Goal: Transaction & Acquisition: Purchase product/service

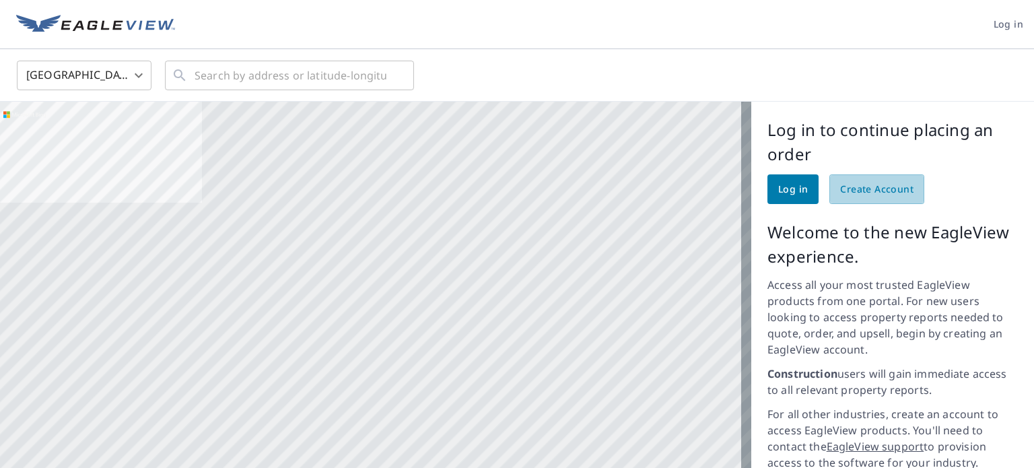
click at [866, 199] on link "Create Account" at bounding box center [876, 189] width 95 height 30
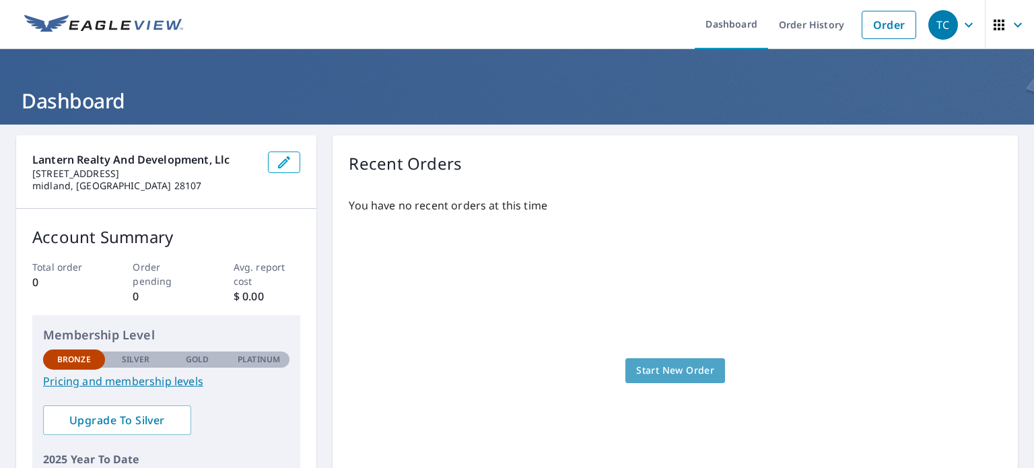
click at [674, 364] on span "Start New Order" at bounding box center [675, 370] width 78 height 17
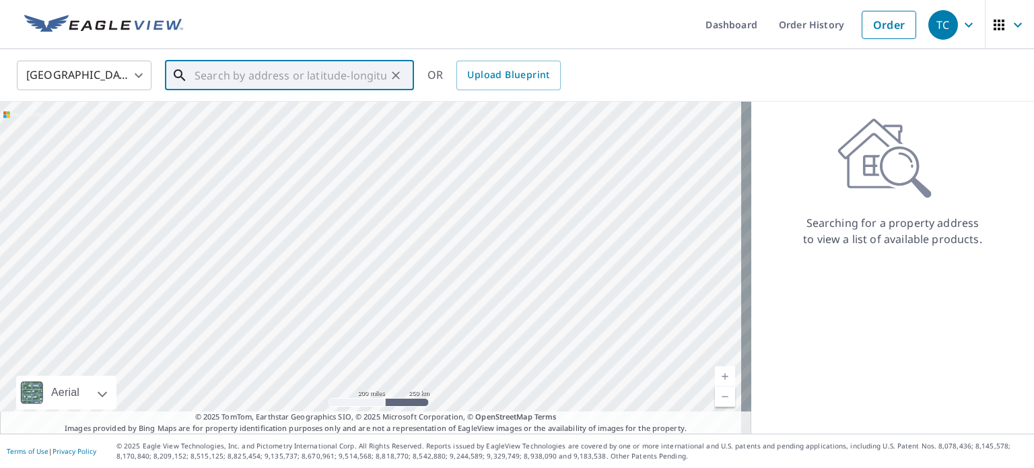
click at [274, 69] on input "text" at bounding box center [291, 76] width 192 height 38
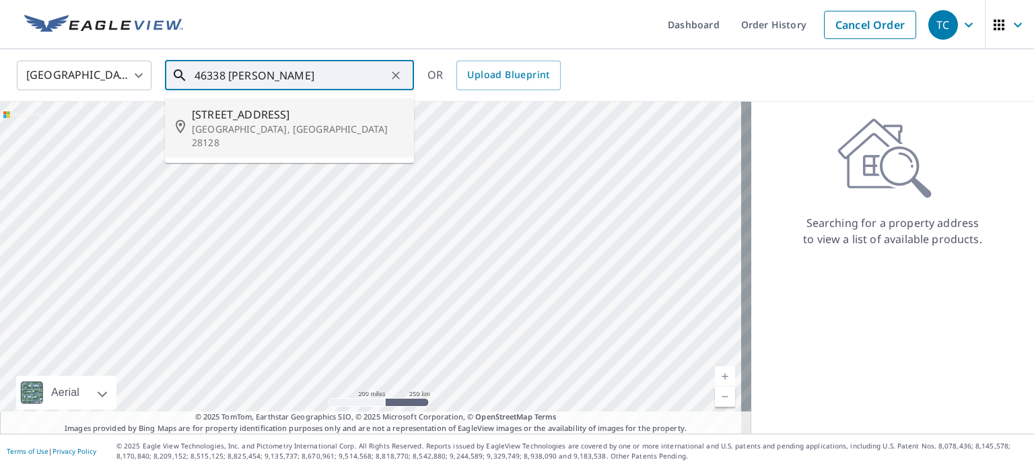
click at [277, 123] on p "Norwood, NC 28128" at bounding box center [297, 136] width 211 height 27
type input "46338 Chase Point Rd Norwood, NC 28128"
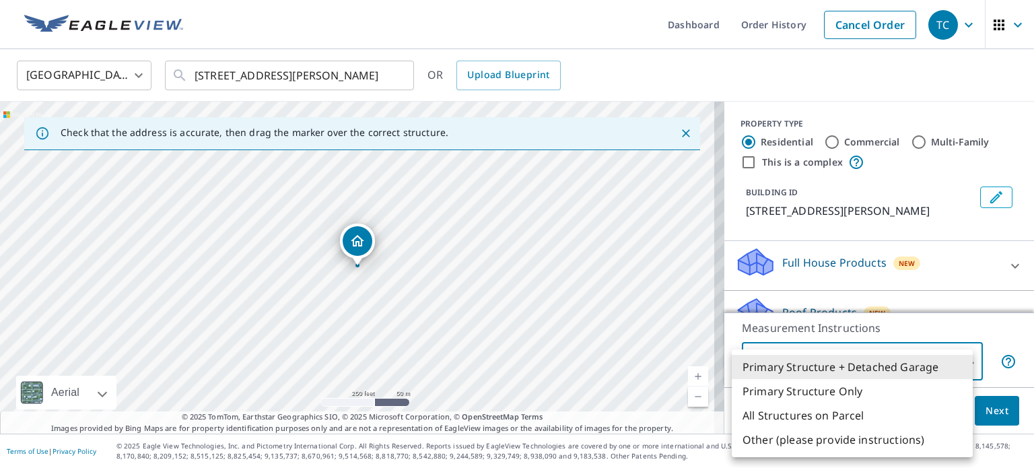
click at [965, 362] on body "TC TC Dashboard Order History Cancel Order TC United States US ​ 46338 Chase Po…" at bounding box center [517, 234] width 1034 height 468
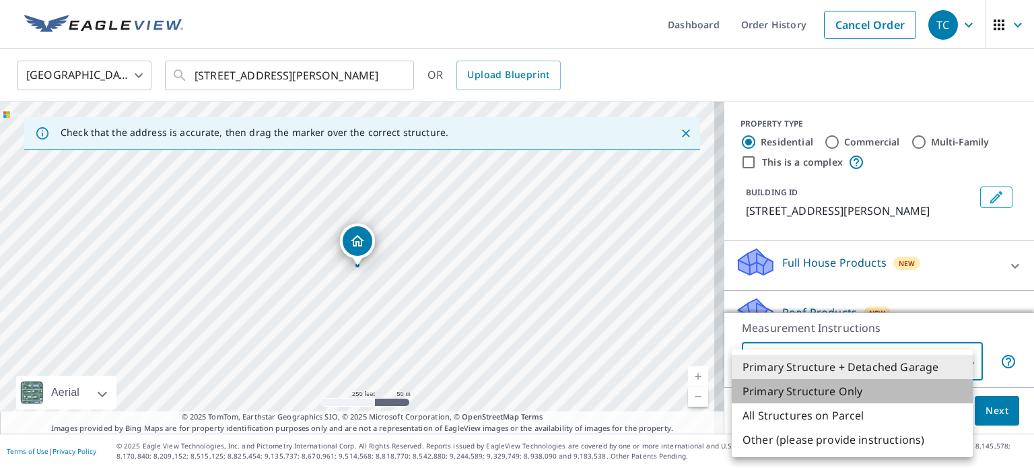
click at [853, 387] on li "Primary Structure Only" at bounding box center [852, 391] width 241 height 24
type input "2"
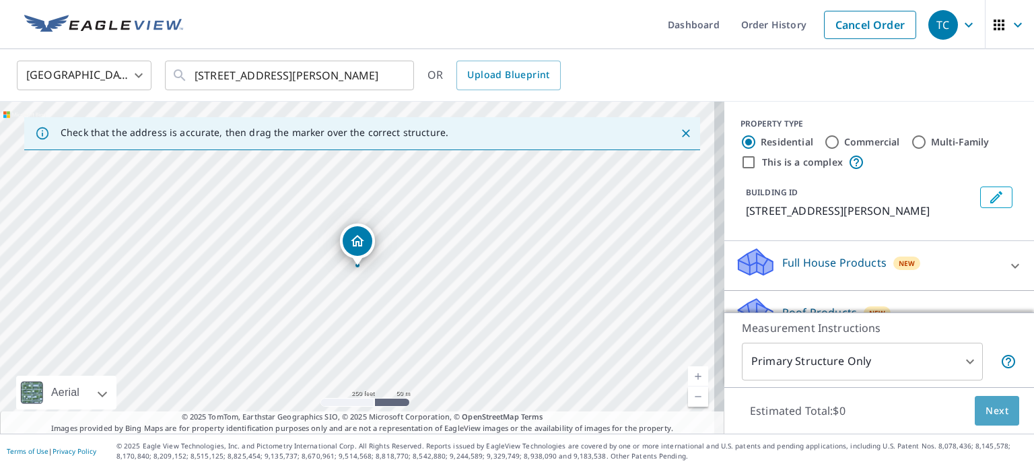
click at [1004, 410] on button "Next" at bounding box center [997, 411] width 44 height 30
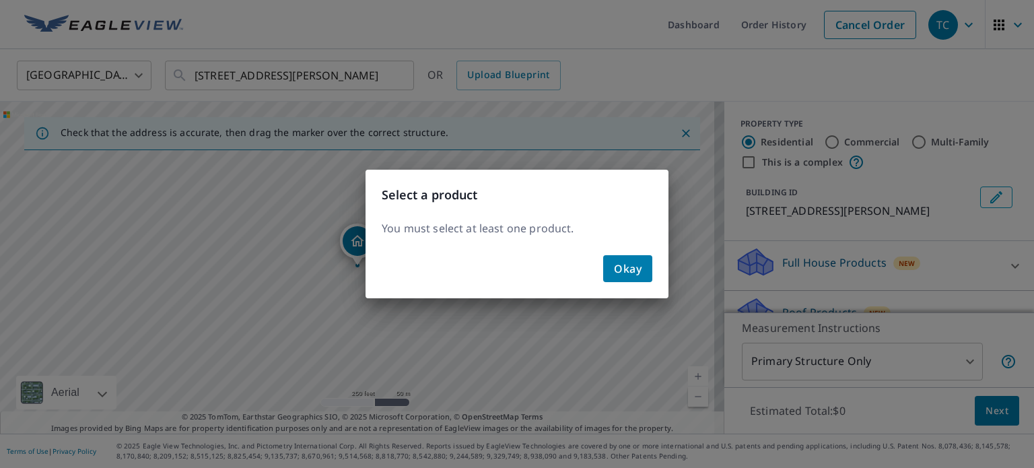
click at [638, 267] on span "Okay" at bounding box center [628, 268] width 28 height 19
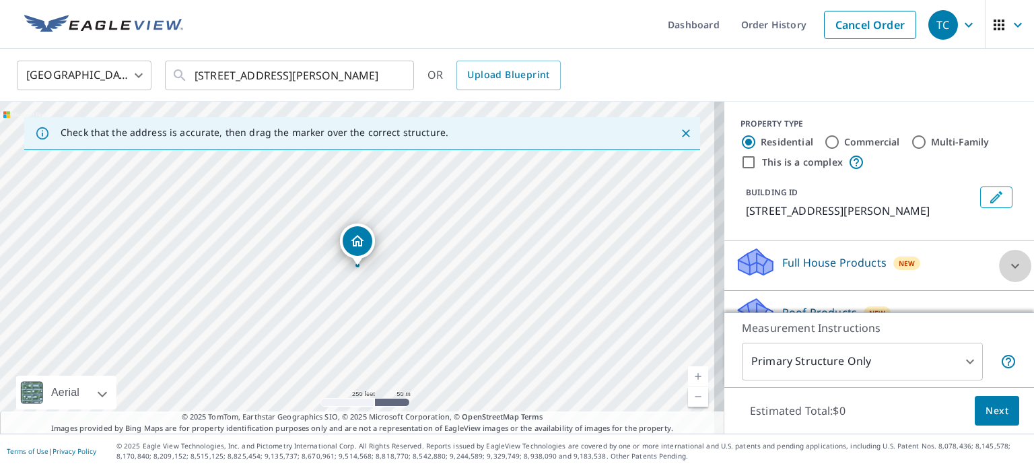
click at [999, 277] on div at bounding box center [1015, 266] width 32 height 32
click at [1007, 274] on icon at bounding box center [1015, 266] width 16 height 16
click at [1003, 273] on div at bounding box center [1015, 266] width 32 height 32
click at [842, 271] on p "Full House Products" at bounding box center [834, 262] width 104 height 16
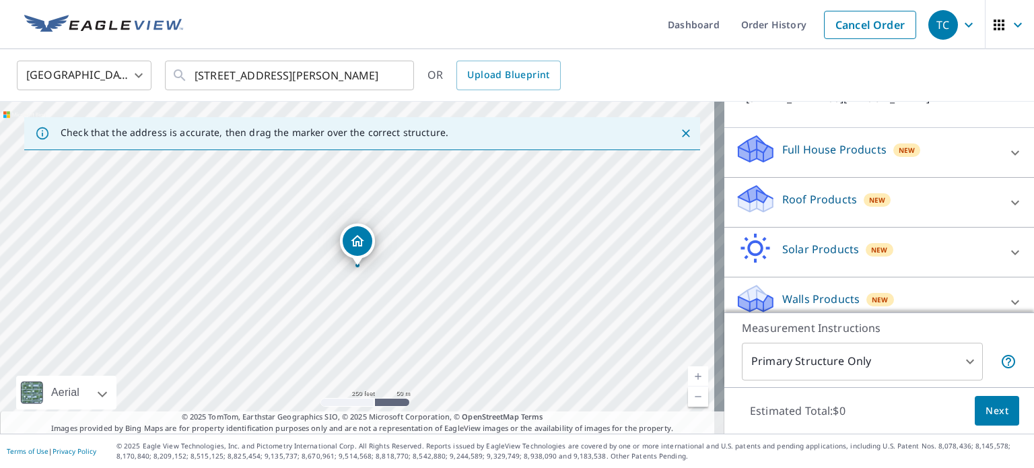
scroll to position [143, 0]
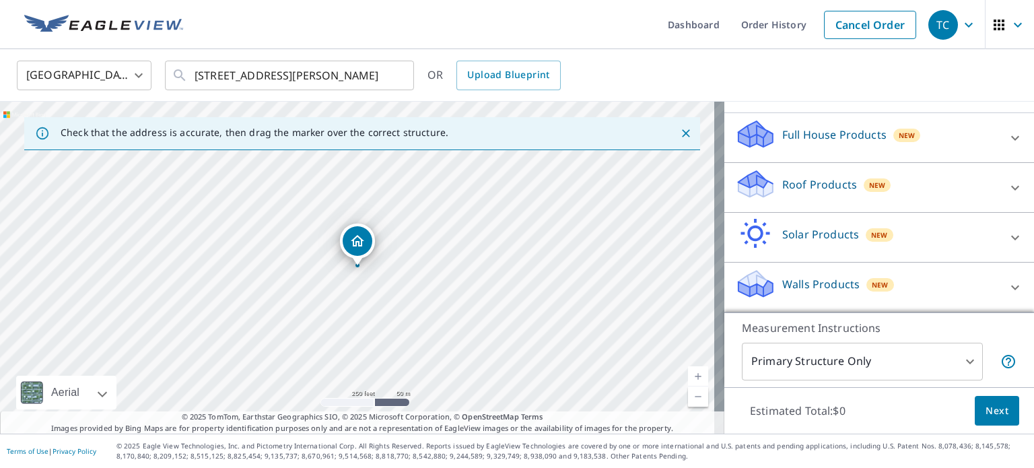
click at [807, 182] on p "Roof Products" at bounding box center [819, 184] width 75 height 16
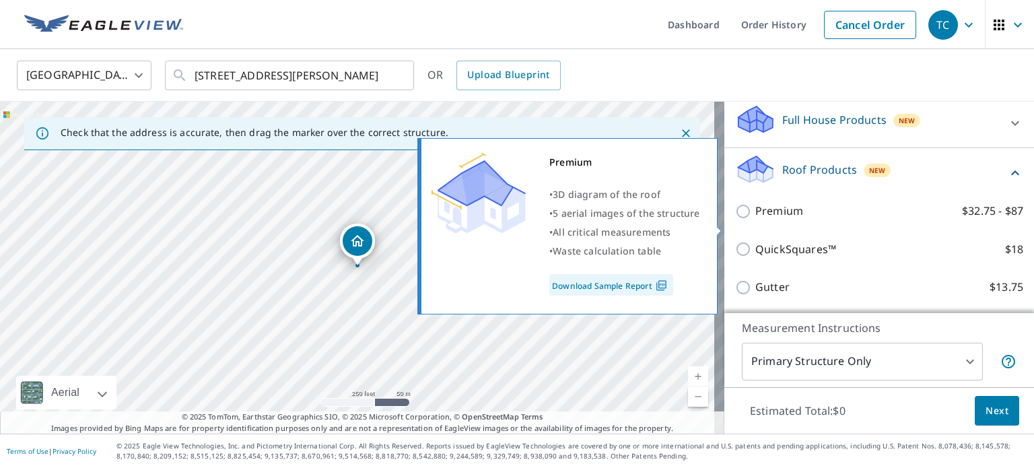
click at [735, 219] on input "Premium $32.75 - $87" at bounding box center [745, 211] width 20 height 16
checkbox input "true"
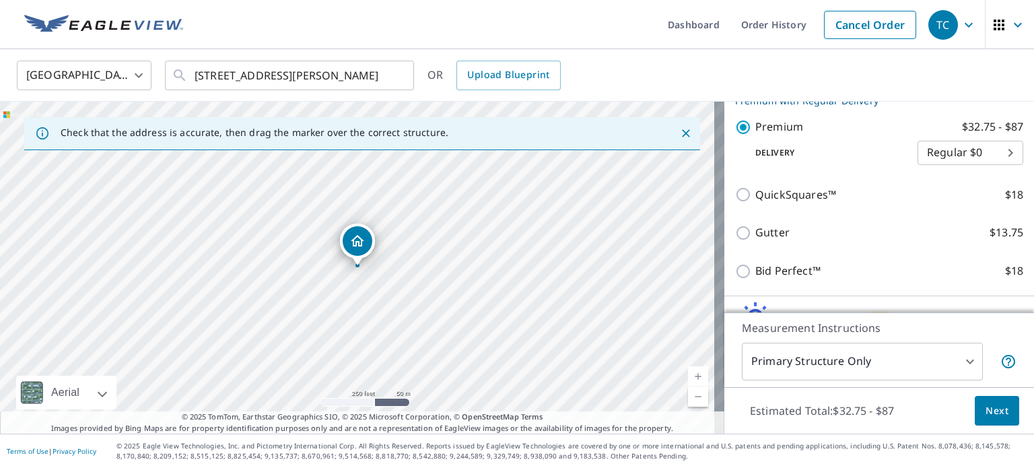
scroll to position [240, 0]
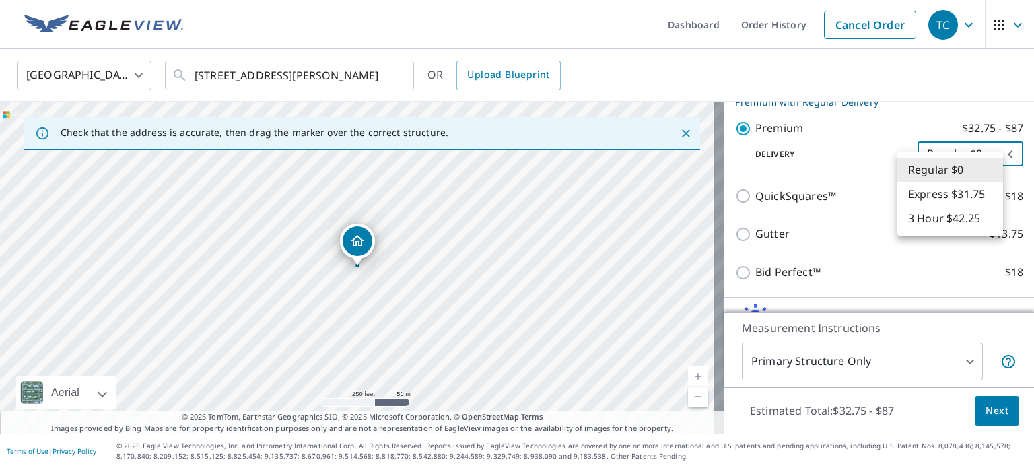
click at [984, 162] on body "TC TC Dashboard Order History Cancel Order TC United States US ​ 46338 Chase Po…" at bounding box center [517, 234] width 1034 height 468
click at [755, 149] on div at bounding box center [517, 234] width 1034 height 468
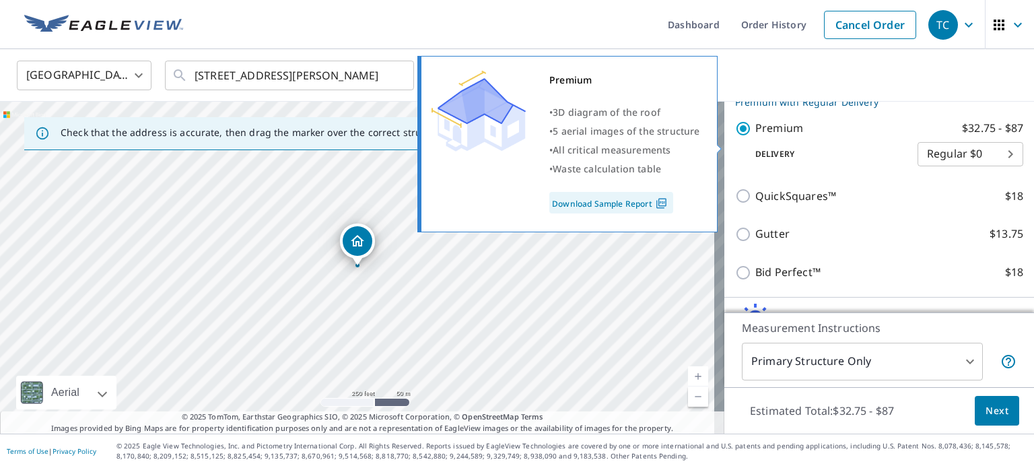
click at [627, 199] on link "Download Sample Report" at bounding box center [611, 203] width 124 height 22
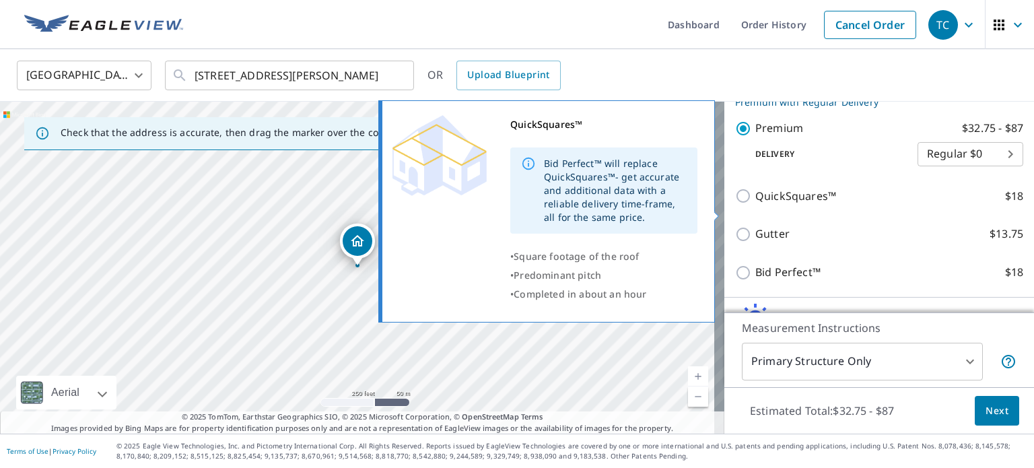
click at [735, 204] on input "QuickSquares™ $18" at bounding box center [745, 196] width 20 height 16
checkbox input "true"
checkbox input "false"
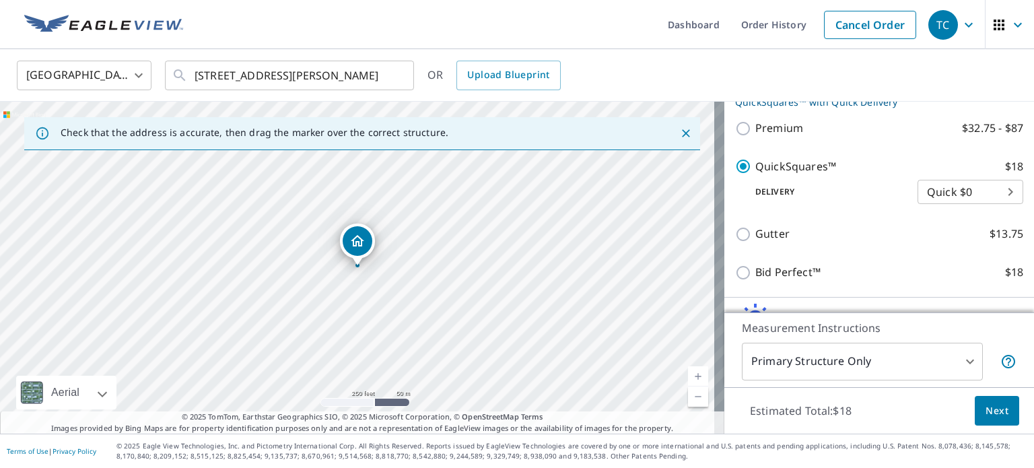
click at [735, 198] on p "Delivery" at bounding box center [826, 192] width 182 height 12
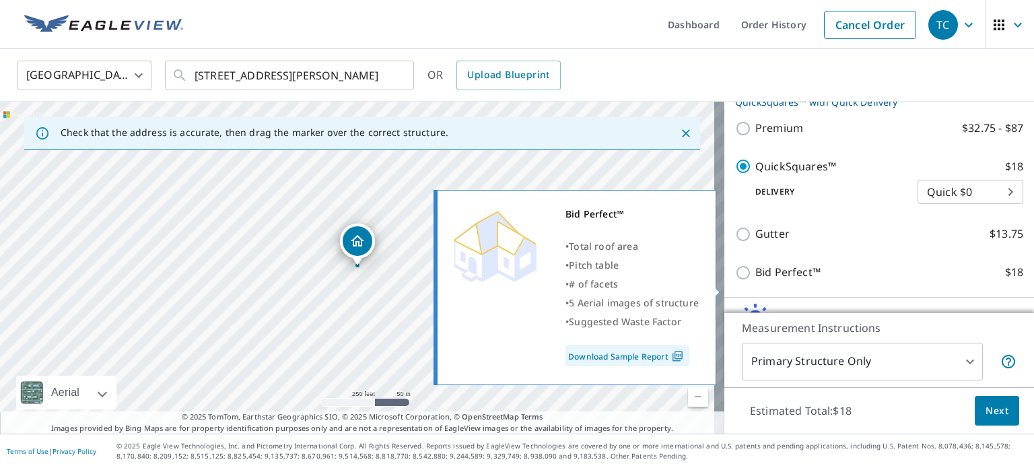
click at [634, 350] on link "Download Sample Report" at bounding box center [628, 356] width 124 height 22
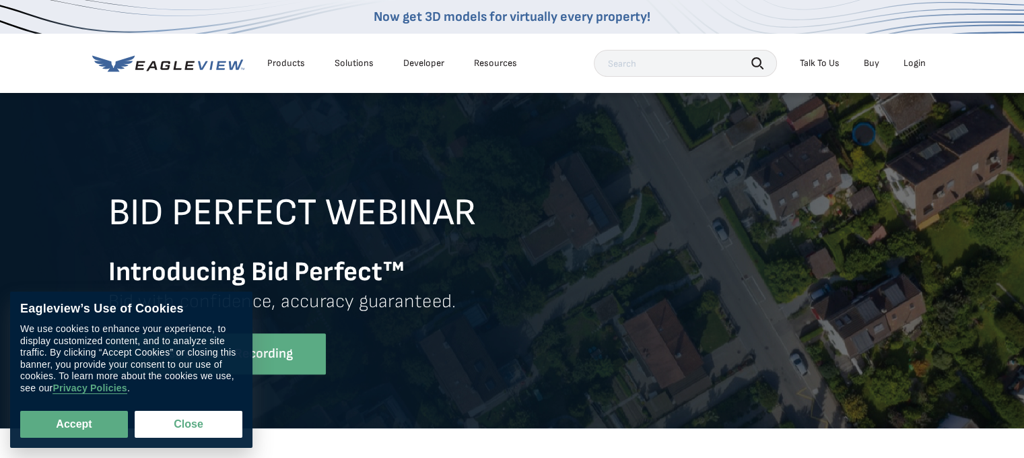
click at [102, 421] on button "Accept" at bounding box center [74, 424] width 108 height 27
checkbox input "true"
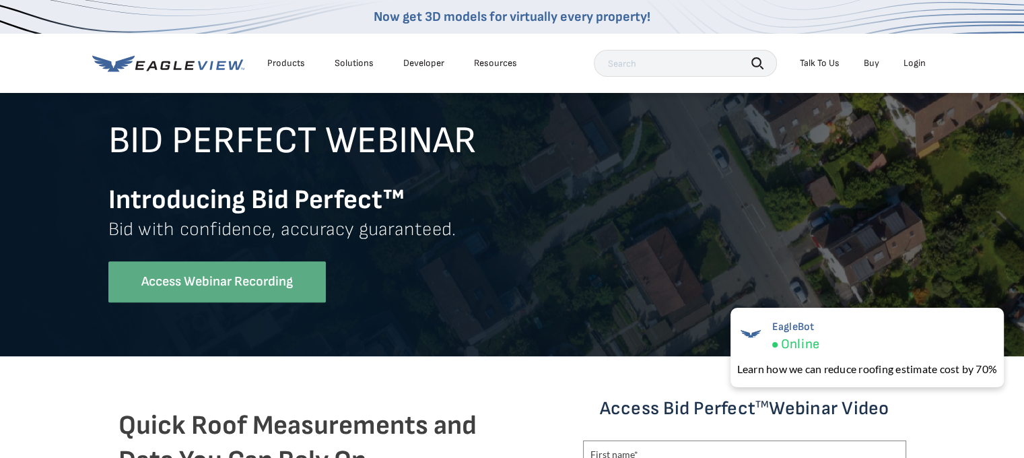
scroll to position [65, 0]
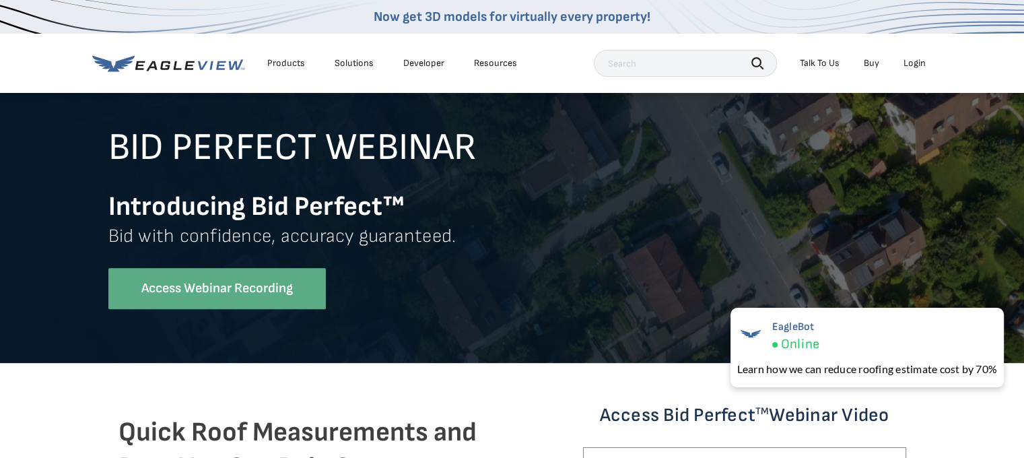
click at [820, 65] on div "Talk To Us" at bounding box center [820, 63] width 40 height 12
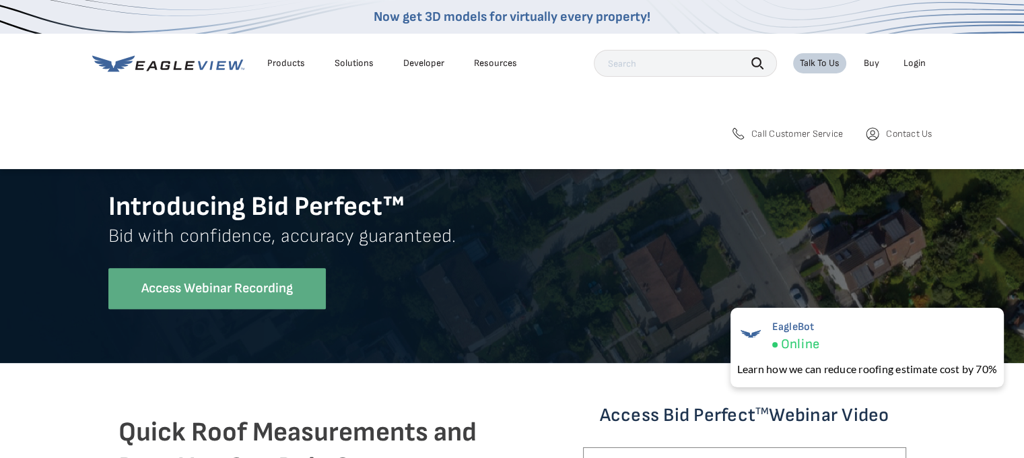
click at [813, 135] on span "Call Customer Service" at bounding box center [797, 134] width 92 height 12
